Goal: Task Accomplishment & Management: Manage account settings

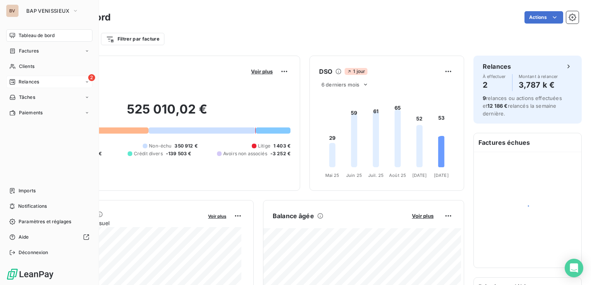
click at [17, 83] on div "Relances" at bounding box center [24, 82] width 30 height 7
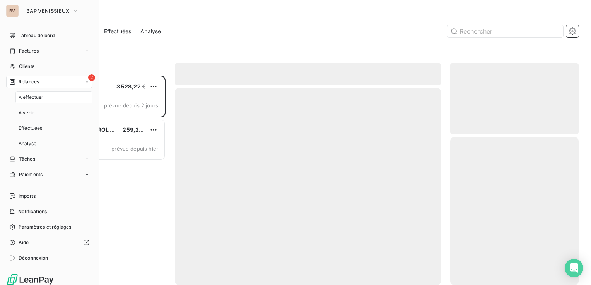
scroll to position [204, 122]
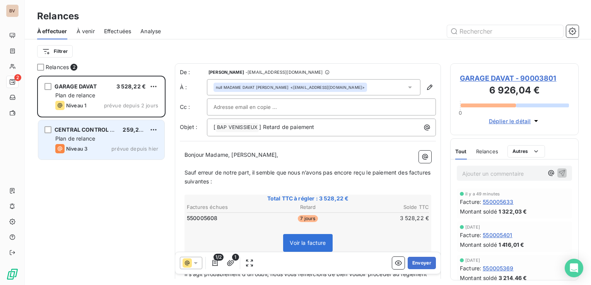
click at [105, 138] on div "Plan de relance" at bounding box center [106, 139] width 103 height 8
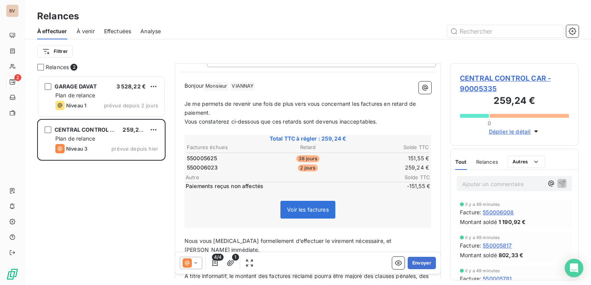
scroll to position [77, 0]
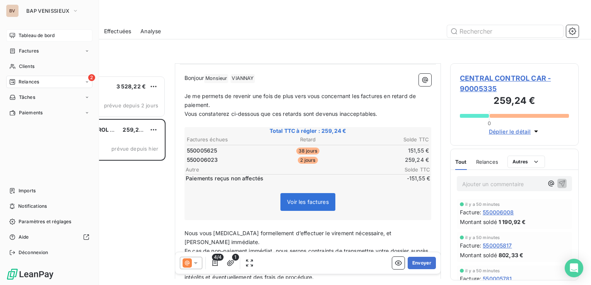
click at [21, 38] on span "Tableau de bord" at bounding box center [37, 35] width 36 height 7
